Goal: Information Seeking & Learning: Learn about a topic

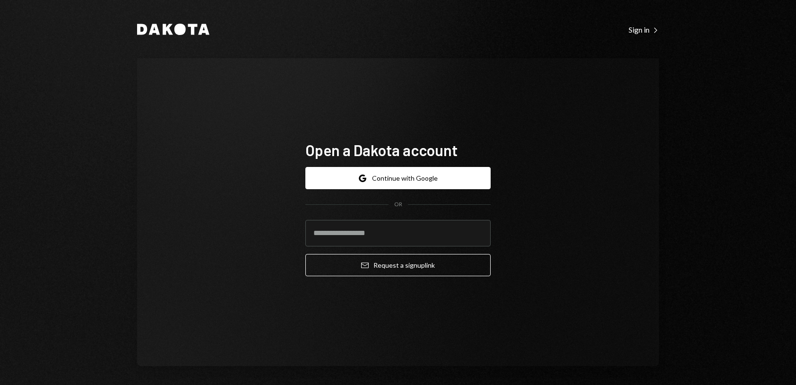
scroll to position [4, 0]
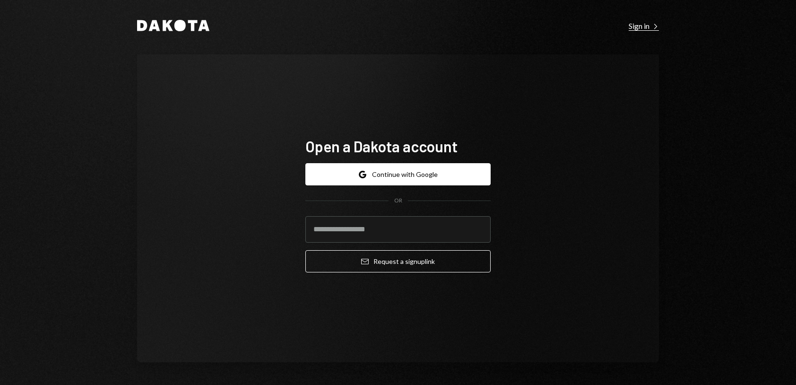
click at [639, 29] on div "Sign in Right Caret" at bounding box center [644, 25] width 30 height 9
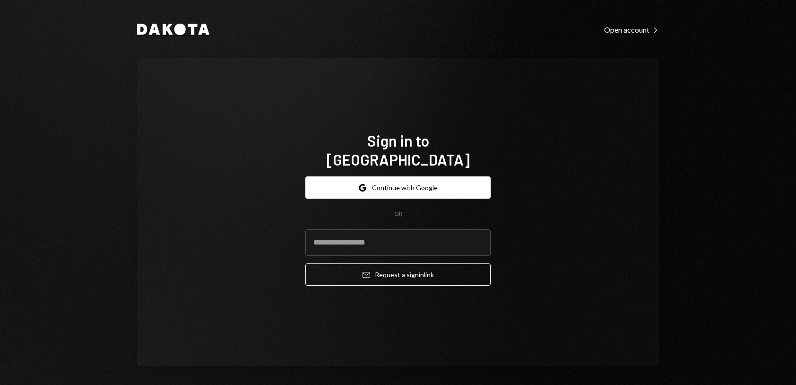
click at [178, 32] on icon at bounding box center [179, 29] width 11 height 11
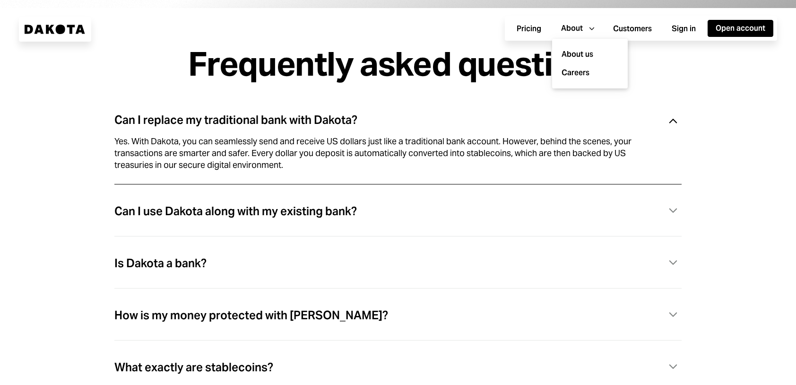
scroll to position [2591, 0]
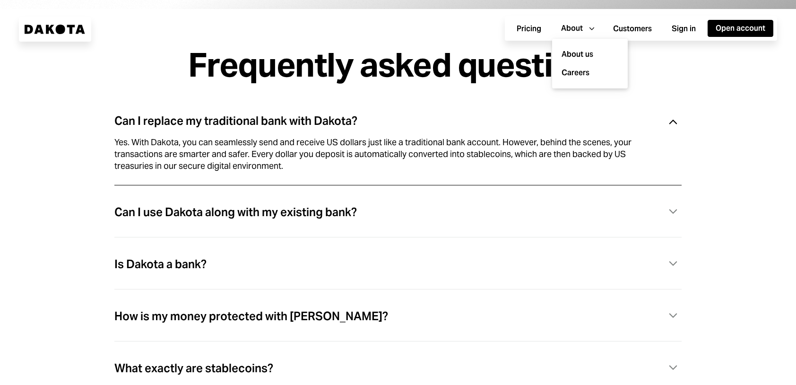
click at [397, 158] on div "Yes. With Dakota, you can seamlessly send and receive US dollars just like a tr…" at bounding box center [386, 154] width 544 height 35
click at [598, 131] on div "Can I replace my traditional bank with Dakota? Caret Down" at bounding box center [397, 121] width 567 height 19
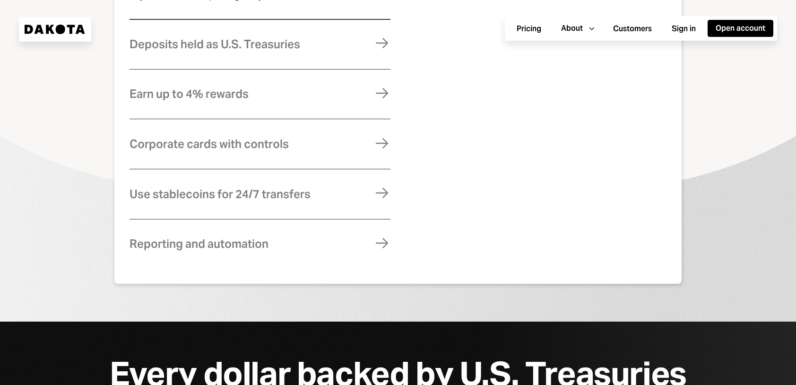
scroll to position [590, 0]
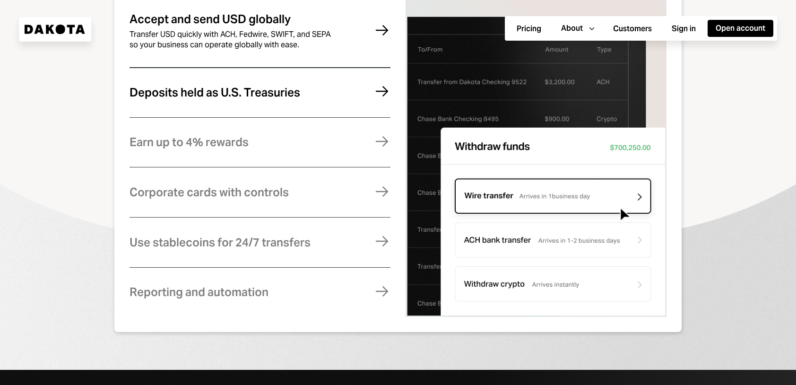
click at [277, 99] on div "Deposits held as U.S. Treasuries" at bounding box center [214, 92] width 171 height 12
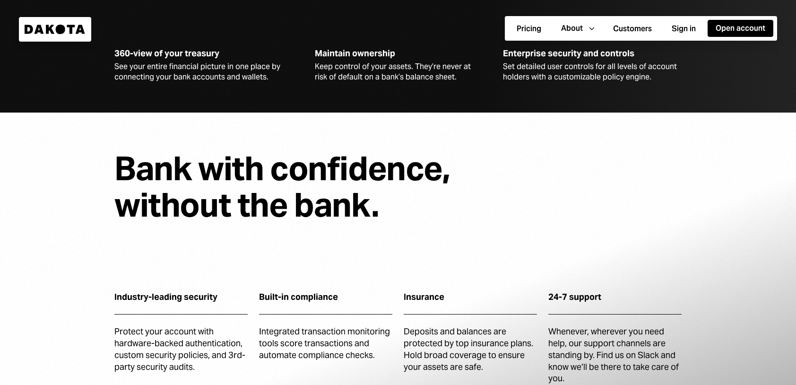
scroll to position [2928, 0]
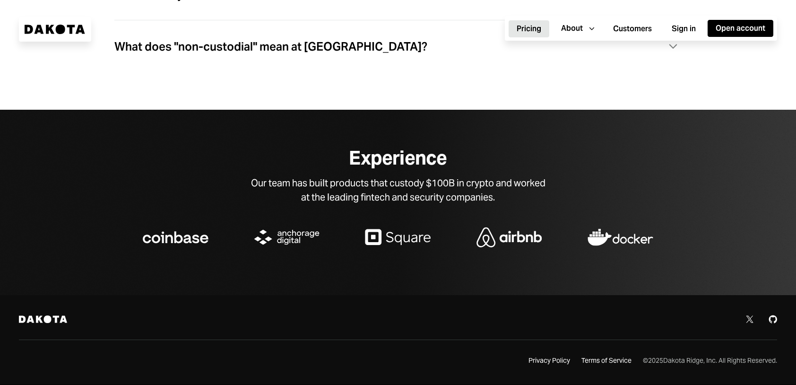
click at [524, 30] on button "Pricing" at bounding box center [529, 28] width 41 height 17
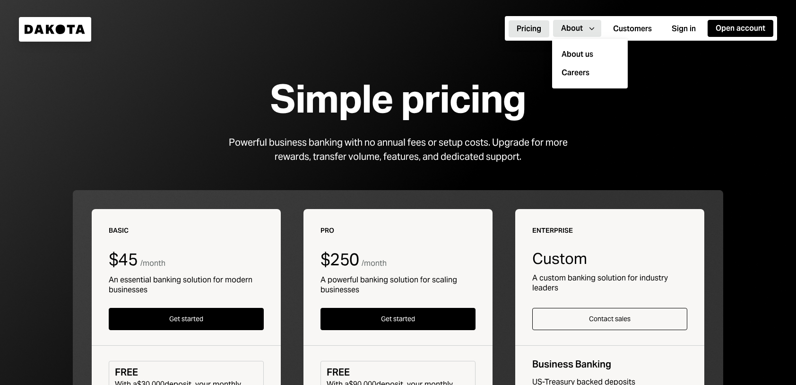
click at [568, 29] on div "About" at bounding box center [572, 28] width 22 height 10
click at [586, 56] on div "About us" at bounding box center [590, 54] width 64 height 18
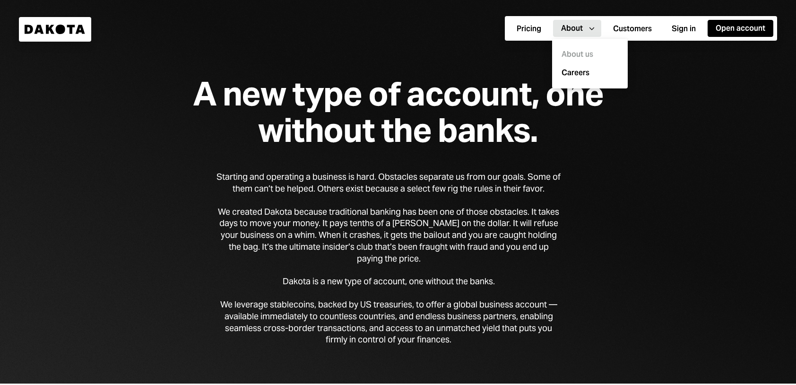
click at [327, 90] on div "A new type of account, one without the banks." at bounding box center [398, 112] width 484 height 73
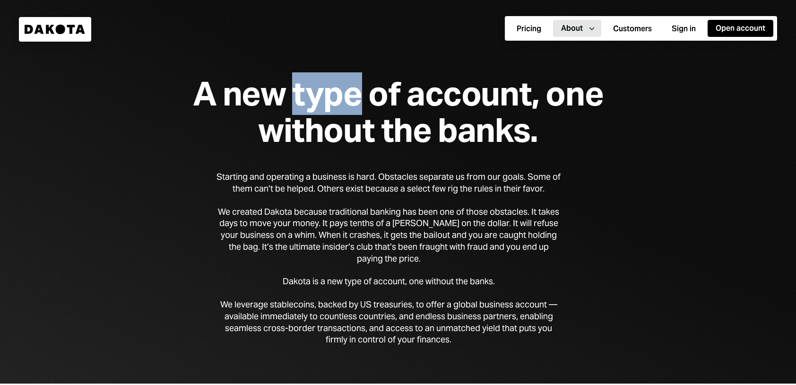
click at [327, 90] on div "A new type of account, one without the banks." at bounding box center [398, 112] width 484 height 73
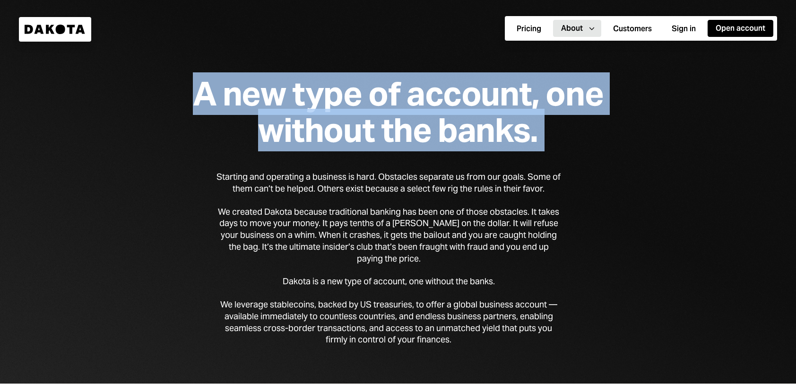
click at [327, 90] on div "A new type of account, one without the banks." at bounding box center [398, 112] width 484 height 73
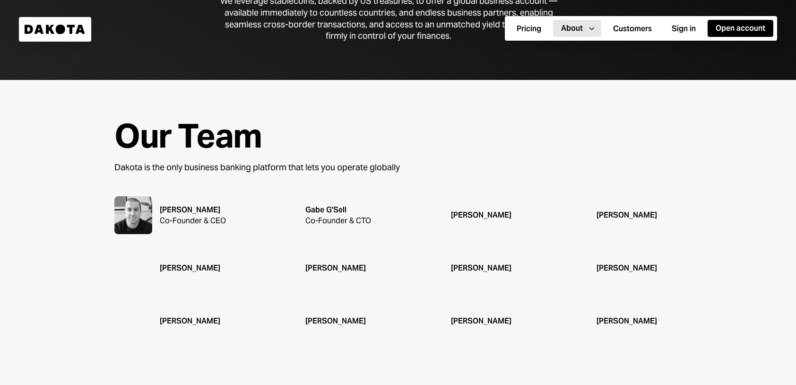
scroll to position [306, 0]
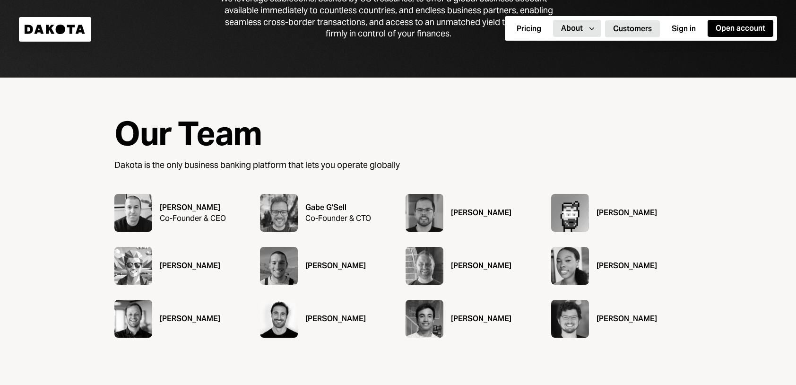
click at [626, 35] on button "Customers" at bounding box center [632, 28] width 55 height 17
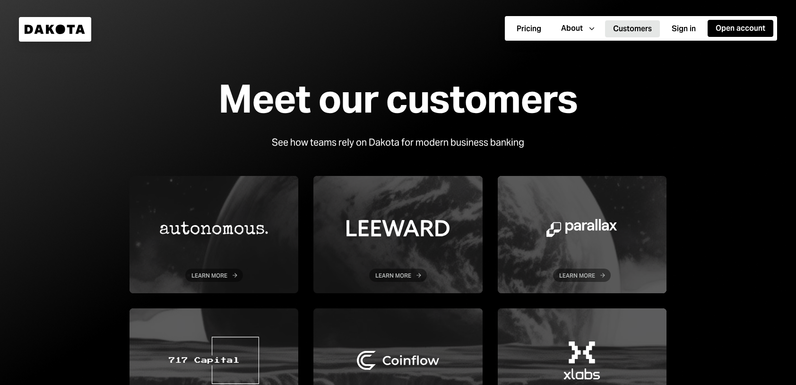
click at [54, 23] on div "Dakota" at bounding box center [55, 29] width 72 height 25
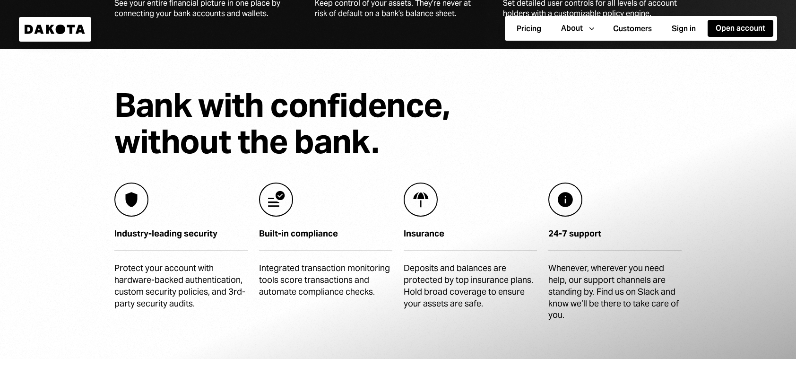
scroll to position [2223, 0]
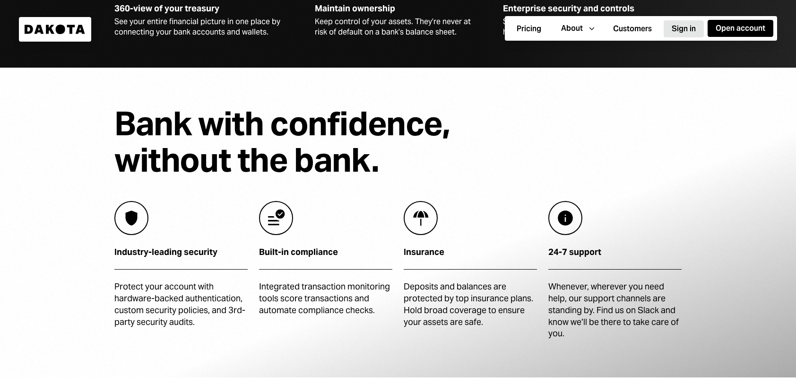
click at [686, 31] on button "Sign in" at bounding box center [684, 28] width 40 height 17
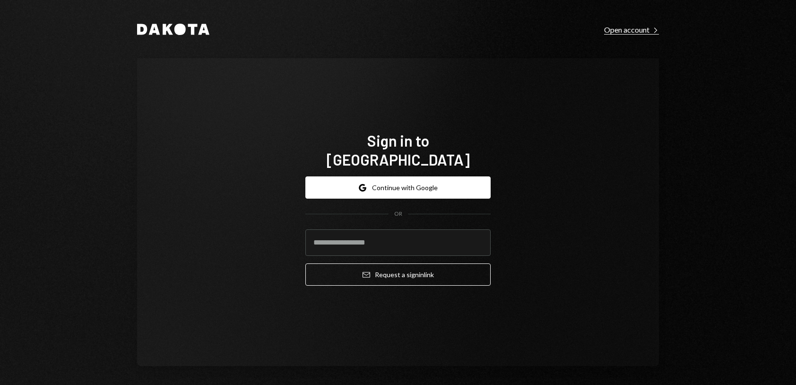
click at [635, 26] on div "Open account Right Caret" at bounding box center [631, 29] width 55 height 9
